Goal: Transaction & Acquisition: Purchase product/service

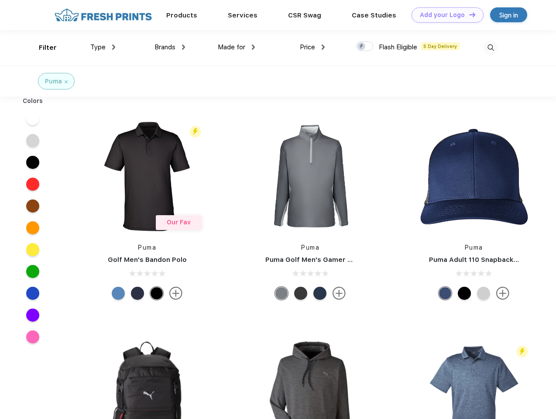
click at [444, 15] on link "Add your Logo Design Tool" at bounding box center [447, 14] width 72 height 15
click at [0, 0] on div "Design Tool" at bounding box center [0, 0] width 0 height 0
click at [468, 14] on link "Add your Logo Design Tool" at bounding box center [447, 14] width 72 height 15
click at [42, 48] on div "Filter" at bounding box center [48, 48] width 18 height 10
click at [103, 47] on span "Type" at bounding box center [97, 47] width 15 height 8
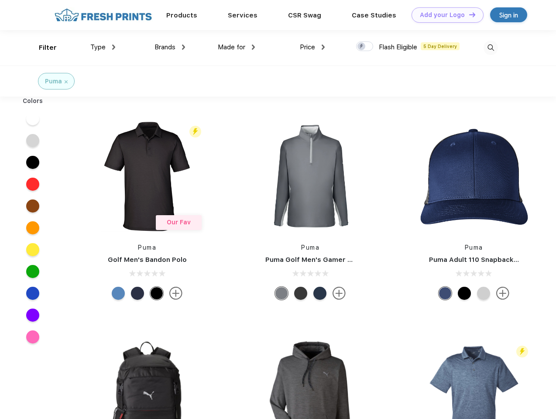
click at [170, 47] on span "Brands" at bounding box center [164, 47] width 21 height 8
click at [236, 47] on span "Made for" at bounding box center [231, 47] width 27 height 8
click at [312, 47] on span "Price" at bounding box center [307, 47] width 15 height 8
click at [365, 47] on div at bounding box center [364, 46] width 17 height 10
click at [362, 47] on input "checkbox" at bounding box center [359, 44] width 6 height 6
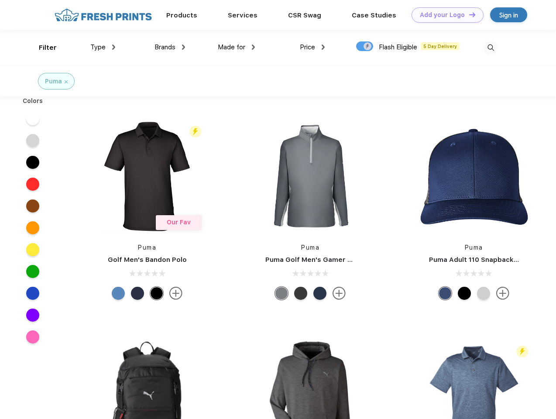
click at [490, 48] on img at bounding box center [490, 48] width 14 height 14
